Goal: Find specific page/section: Find specific page/section

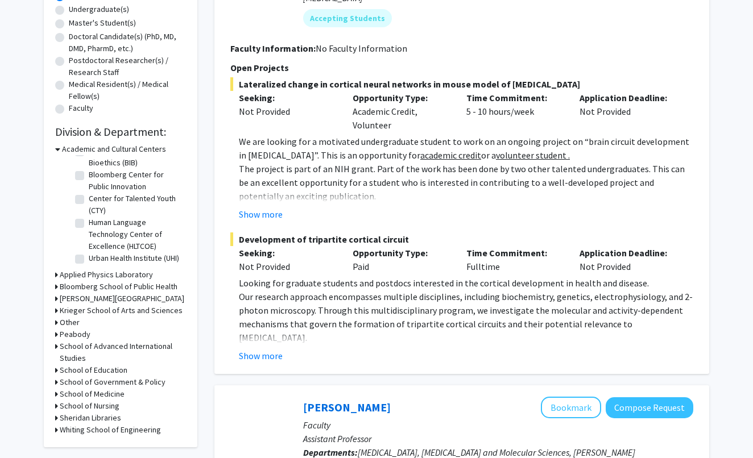
scroll to position [234, 0]
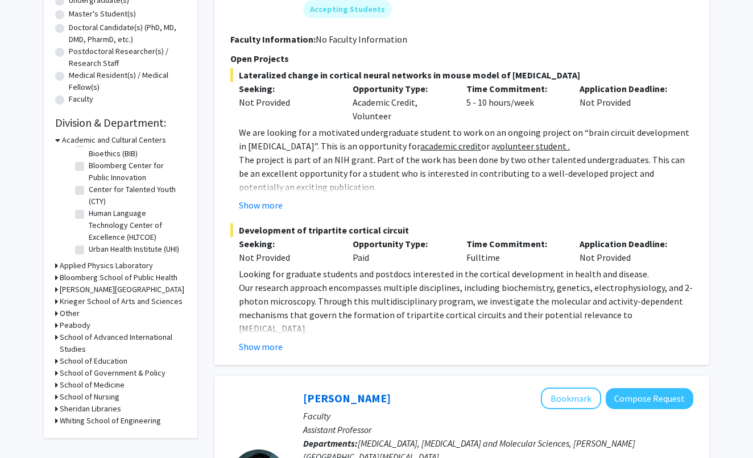
click at [56, 387] on icon at bounding box center [56, 385] width 3 height 12
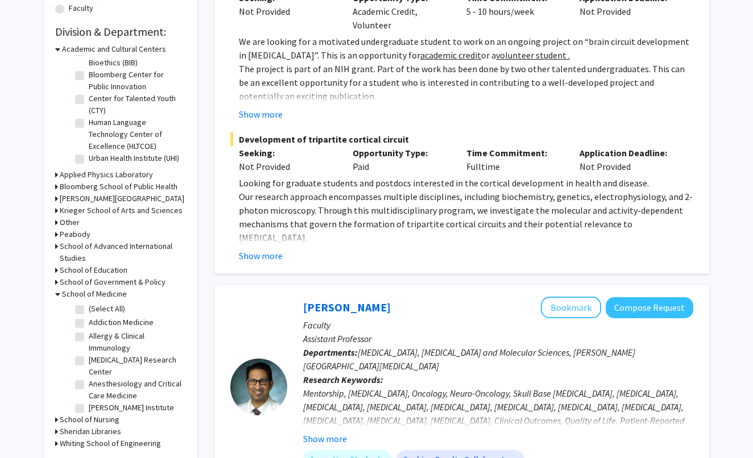
scroll to position [328, 0]
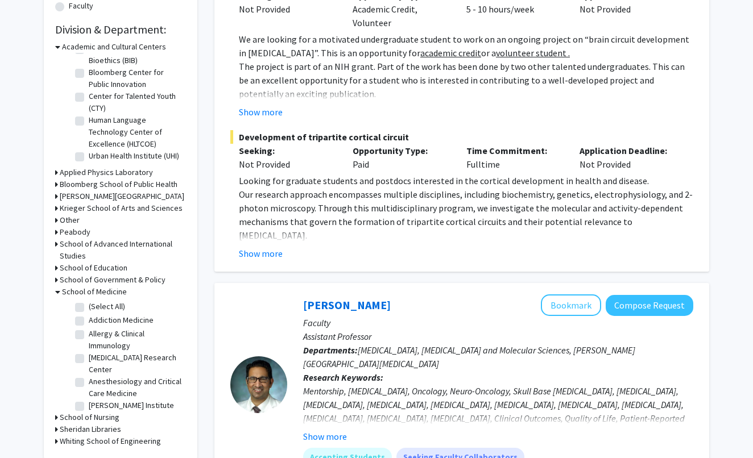
click at [89, 307] on label "(Select All)" at bounding box center [107, 307] width 36 height 12
click at [89, 307] on input "(Select All)" at bounding box center [92, 304] width 7 height 7
checkbox input "true"
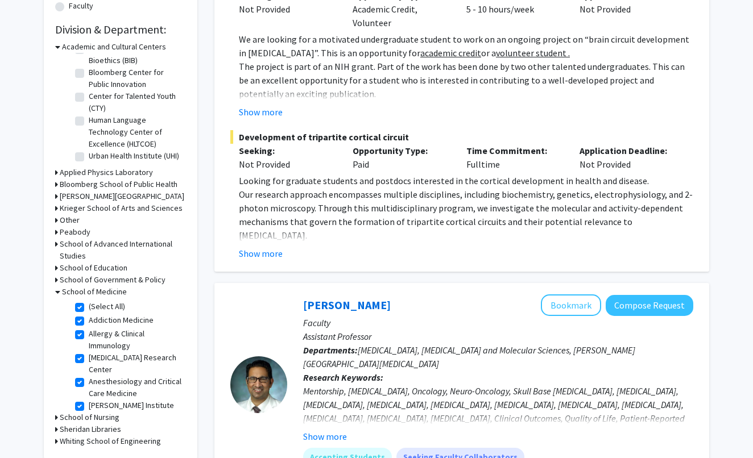
checkbox input "true"
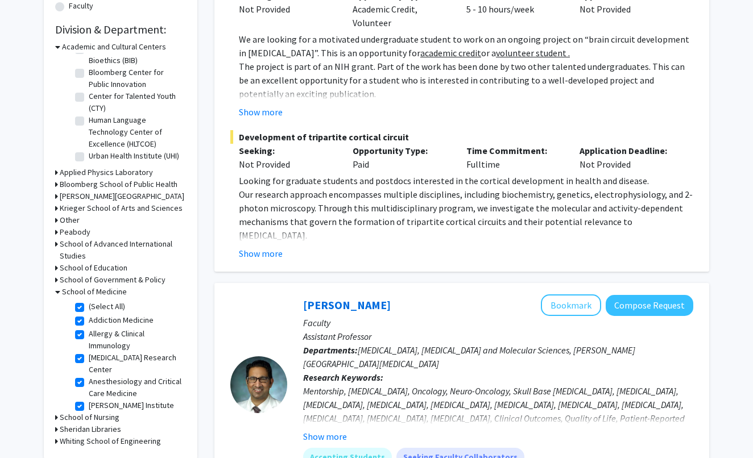
checkbox input "true"
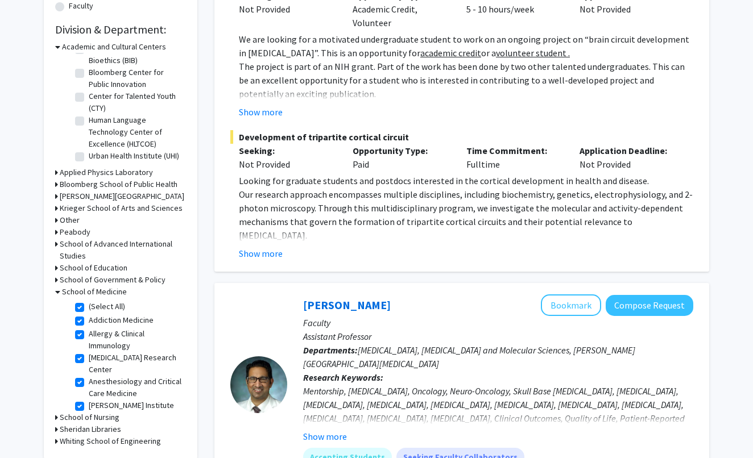
checkbox input "true"
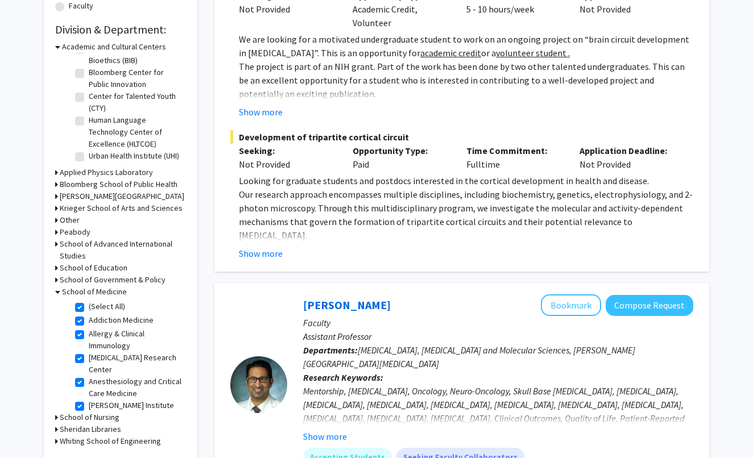
checkbox input "true"
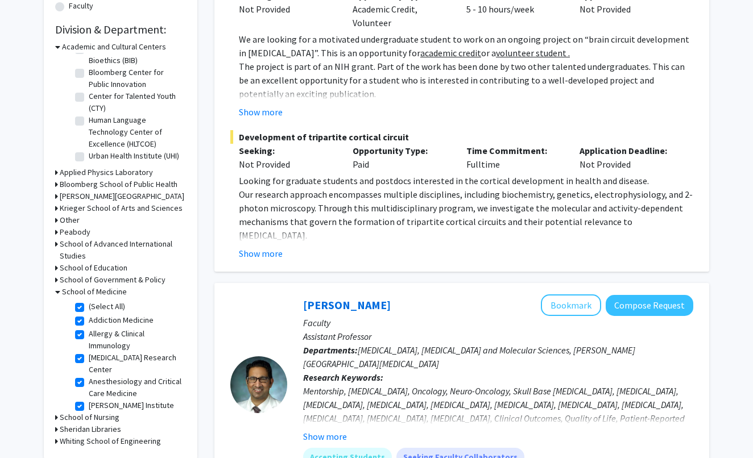
checkbox input "true"
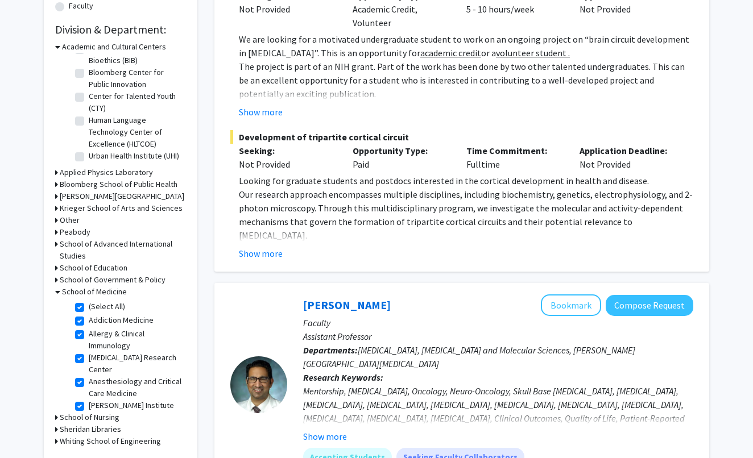
checkbox input "true"
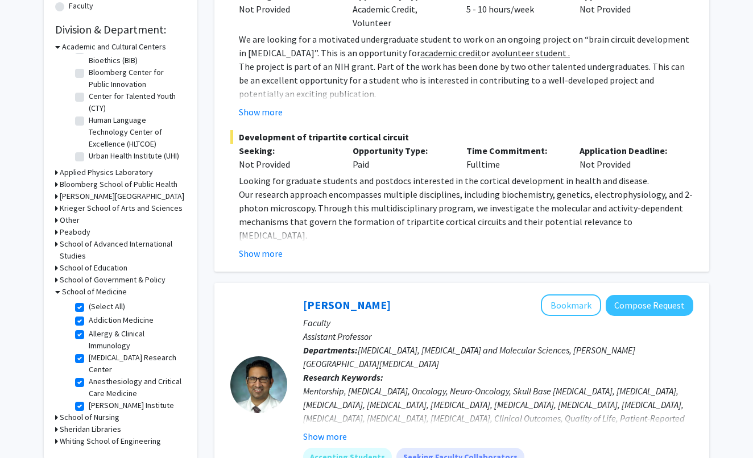
checkbox input "true"
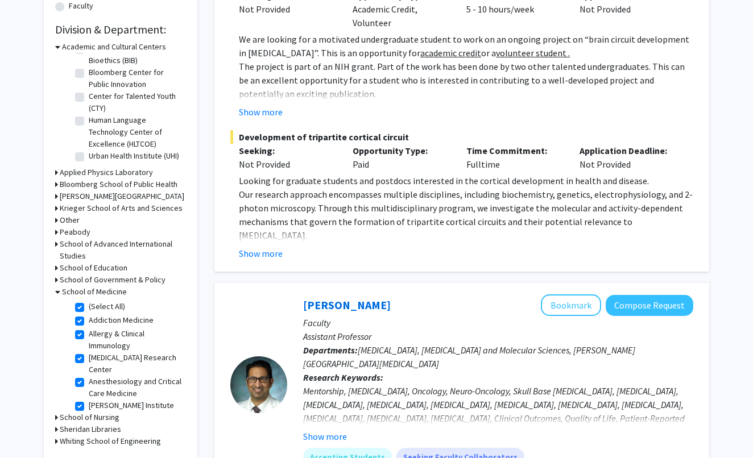
checkbox input "true"
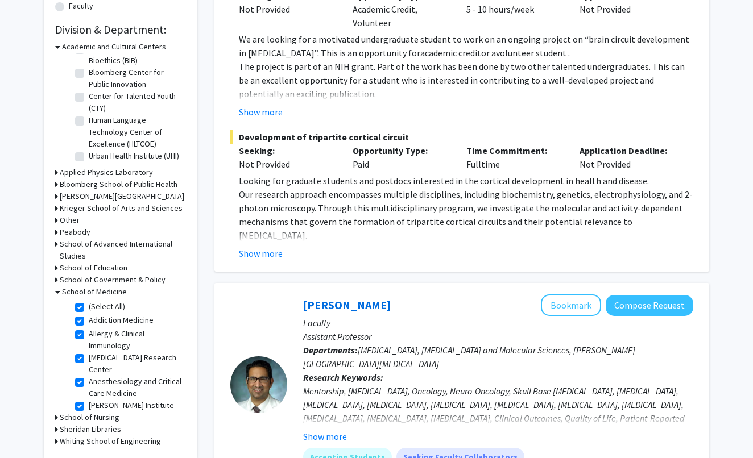
checkbox input "true"
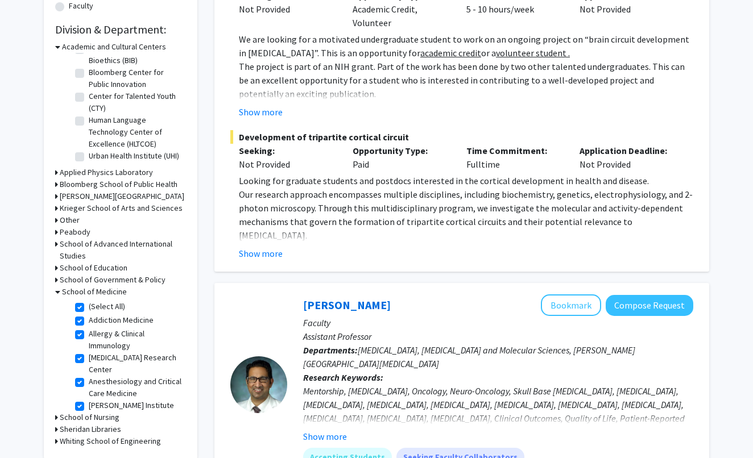
checkbox input "true"
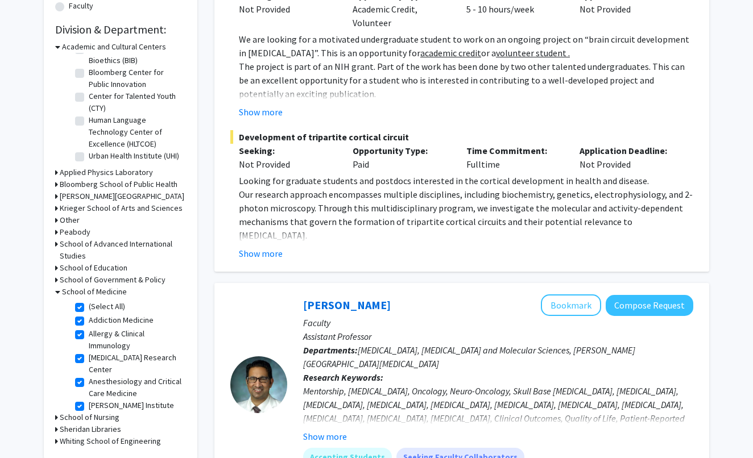
checkbox input "true"
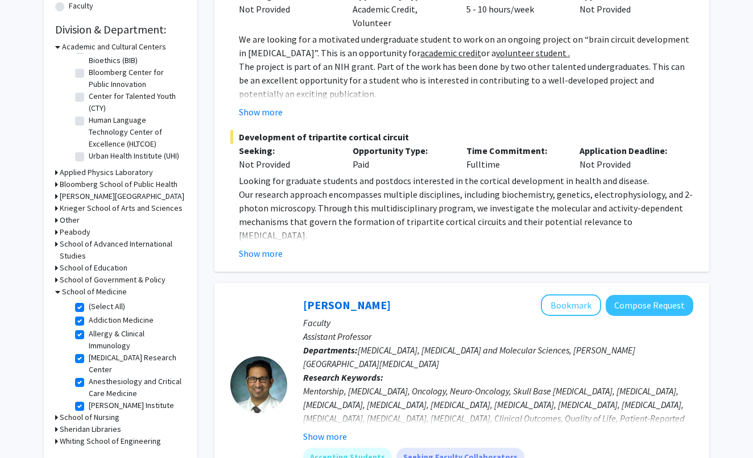
checkbox input "true"
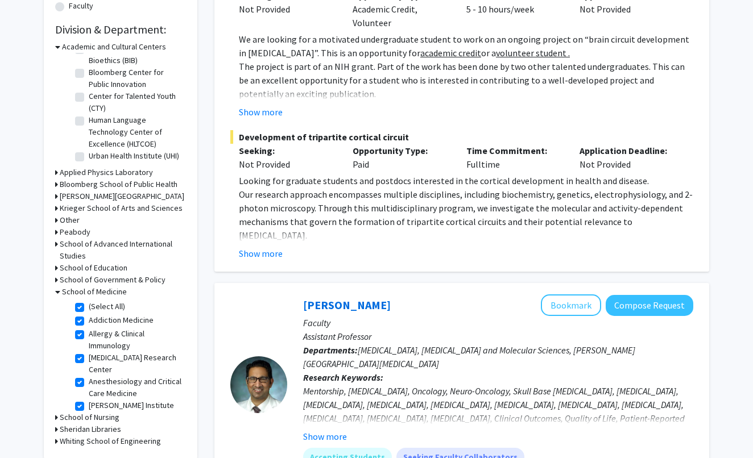
checkbox input "true"
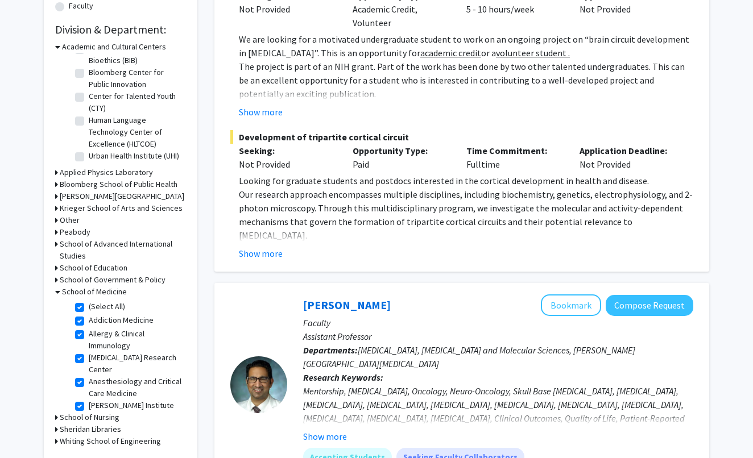
checkbox input "true"
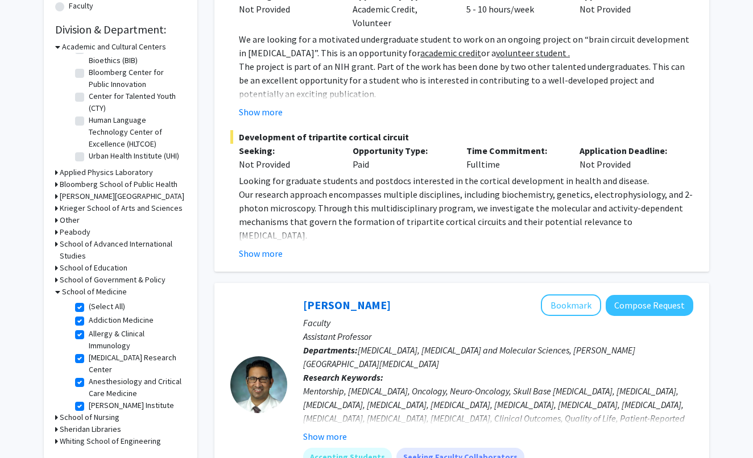
checkbox input "true"
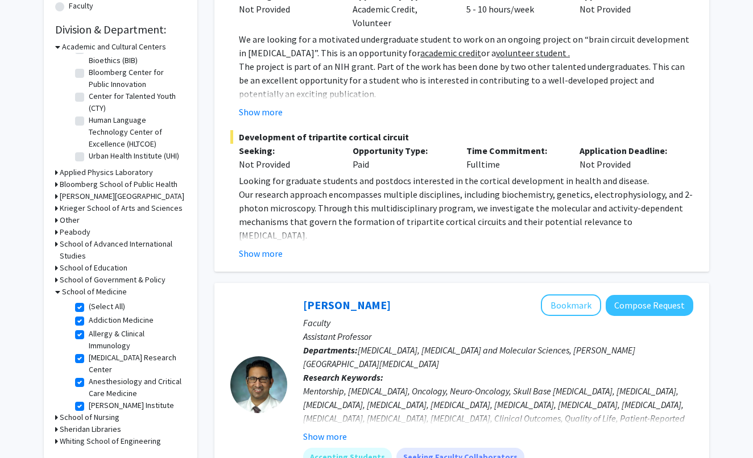
checkbox input "true"
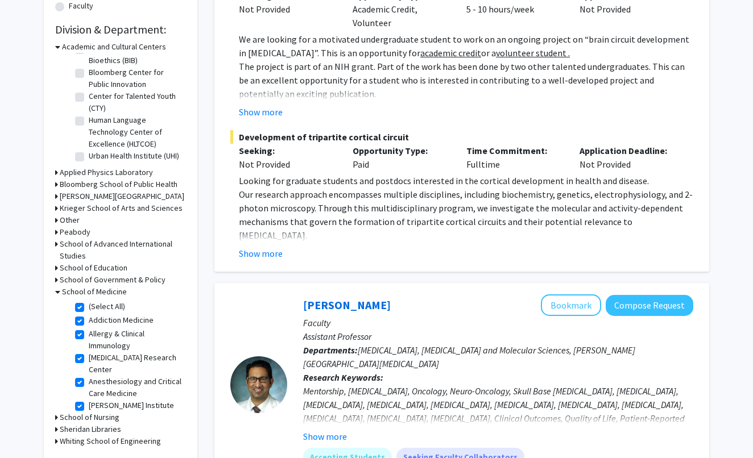
checkbox input "true"
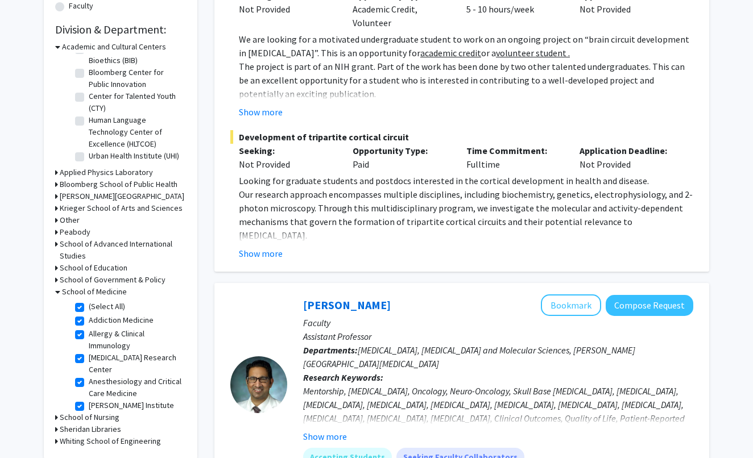
checkbox input "true"
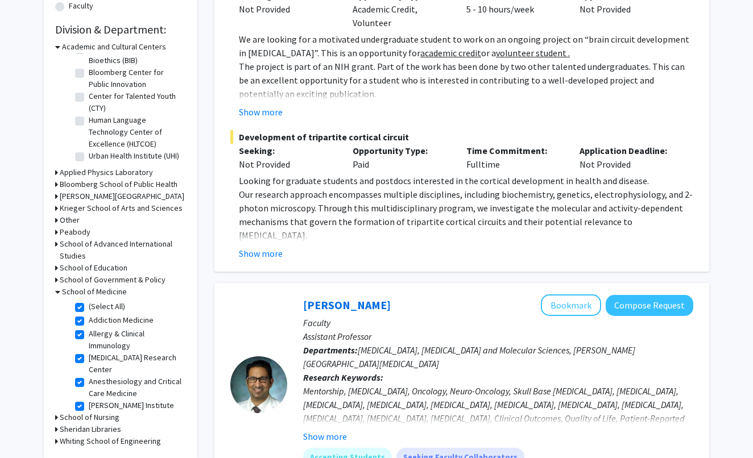
checkbox input "true"
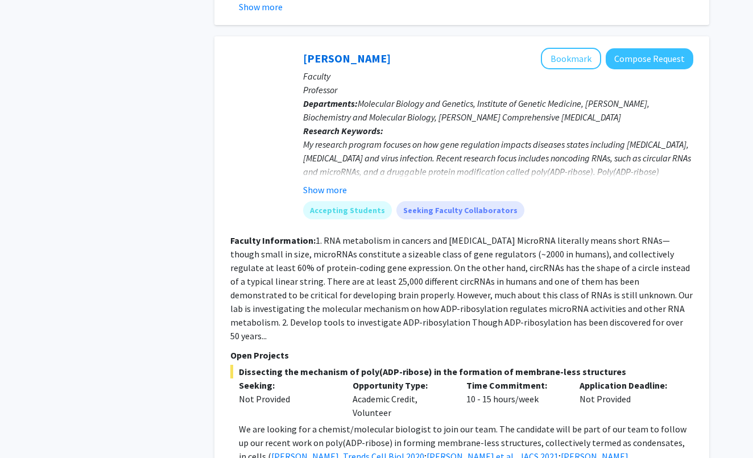
scroll to position [5010, 0]
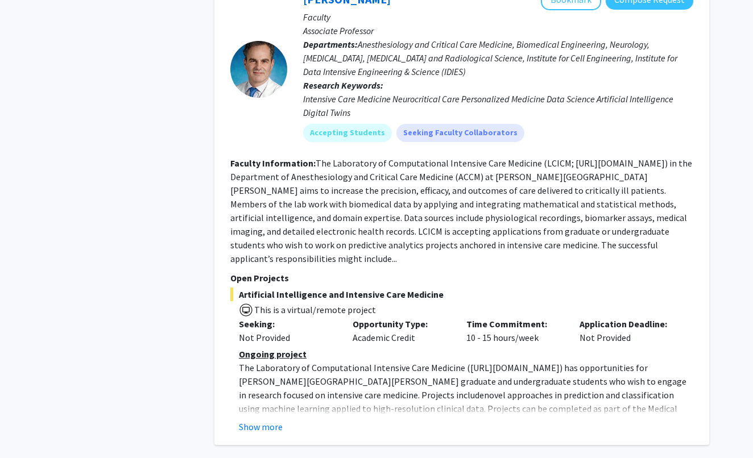
scroll to position [4060, 0]
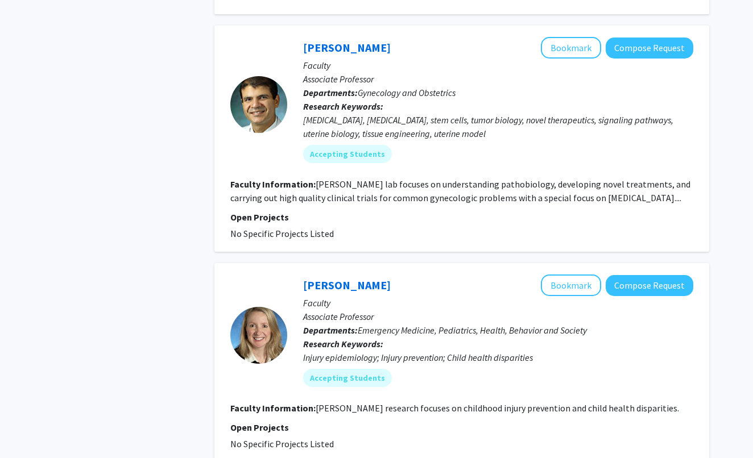
scroll to position [1385, 0]
